Goal: Task Accomplishment & Management: Complete application form

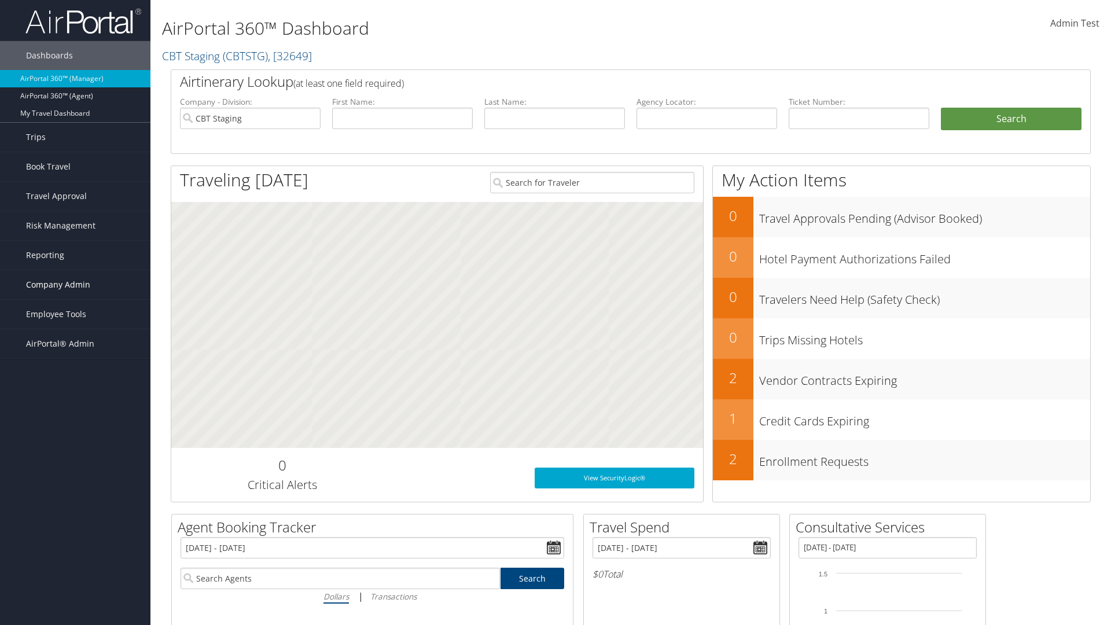
click at [75, 285] on span "Company Admin" at bounding box center [58, 284] width 64 height 29
click at [75, 377] on link "Vendor Contracts" at bounding box center [75, 377] width 151 height 17
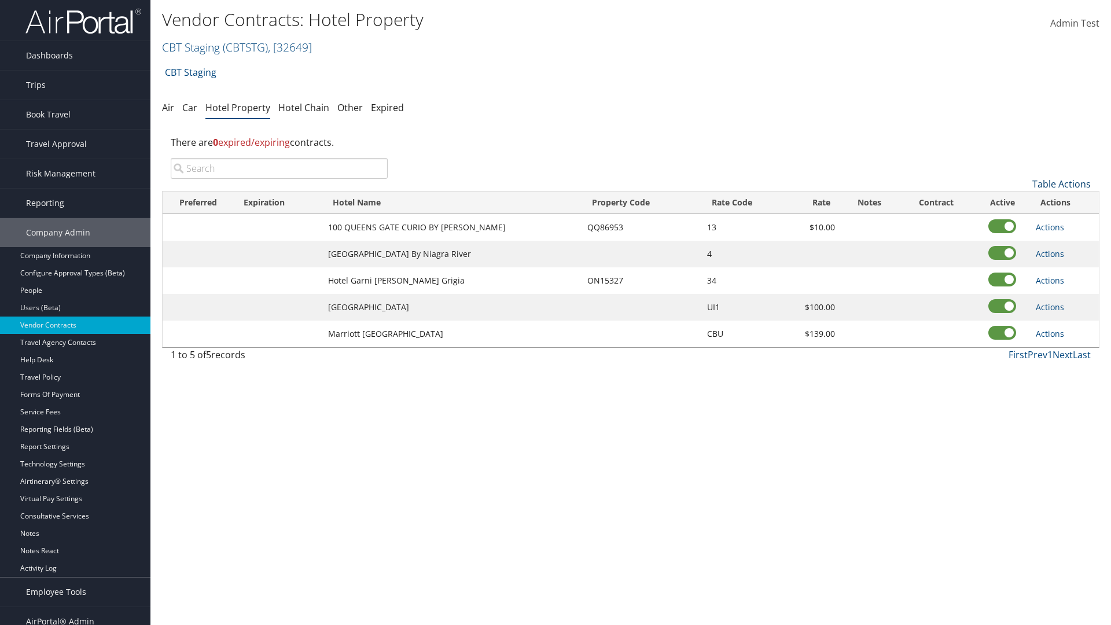
click at [1062, 184] on link "Table Actions" at bounding box center [1062, 184] width 58 height 13
click at [1023, 202] on link "Add New Contract" at bounding box center [1023, 202] width 152 height 20
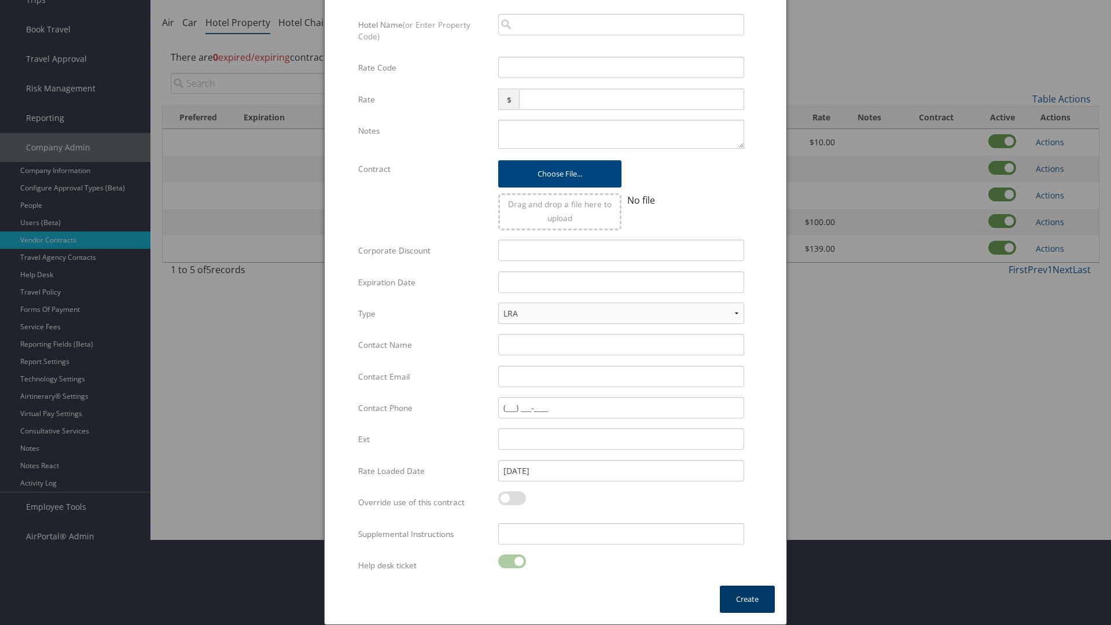
click at [747, 599] on button "Create" at bounding box center [747, 599] width 55 height 27
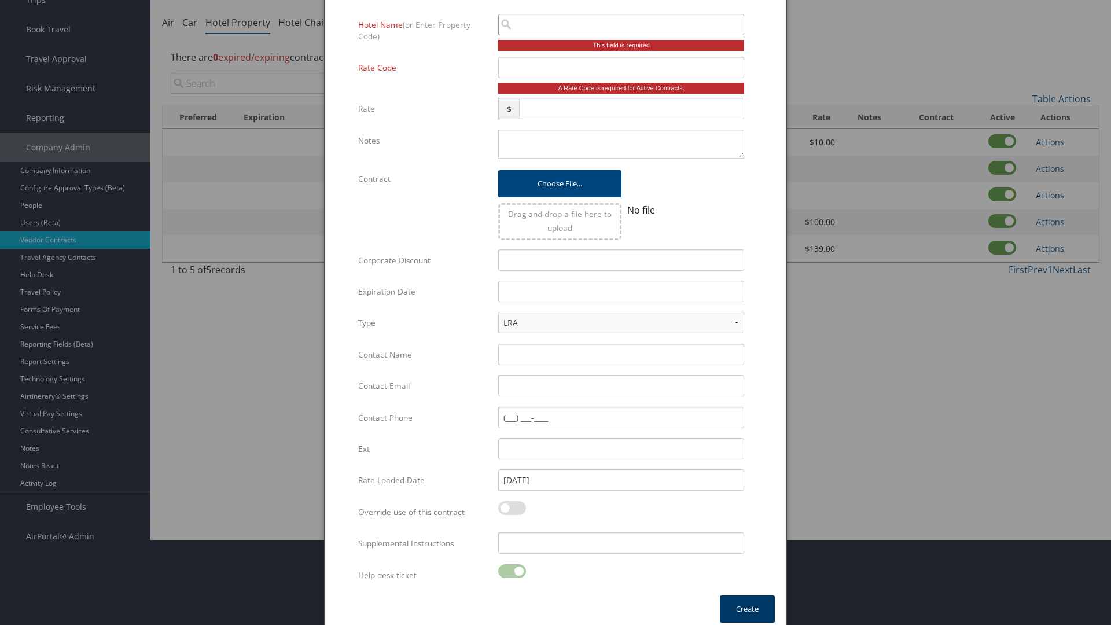
scroll to position [77, 0]
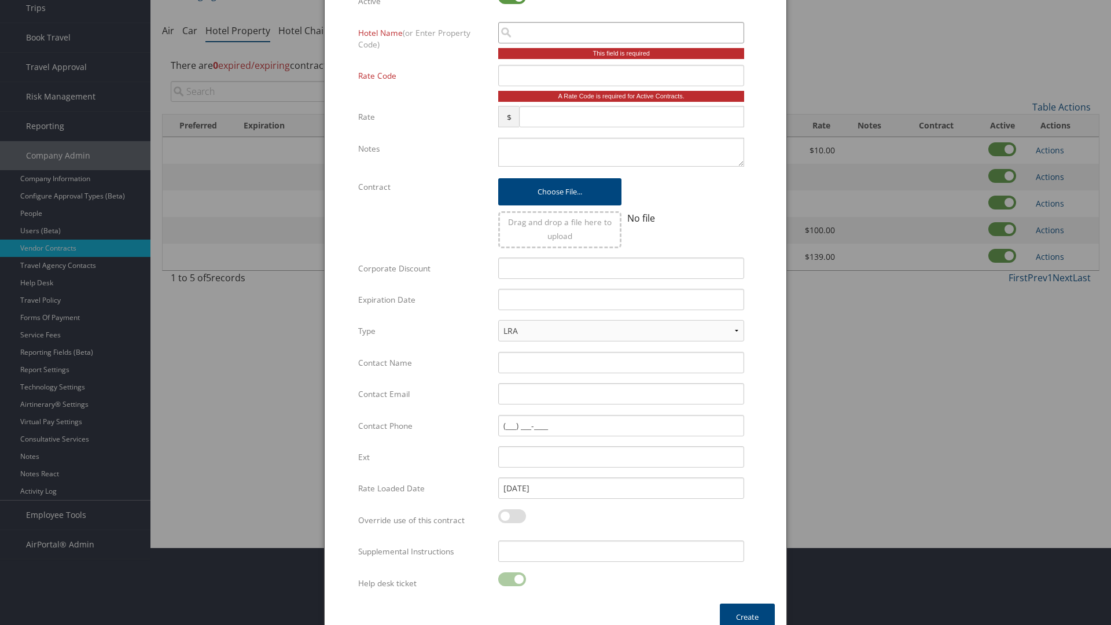
click at [621, 32] on input "search" at bounding box center [621, 32] width 246 height 21
type input "Cal"
